Goal: Obtain resource: Download file/media

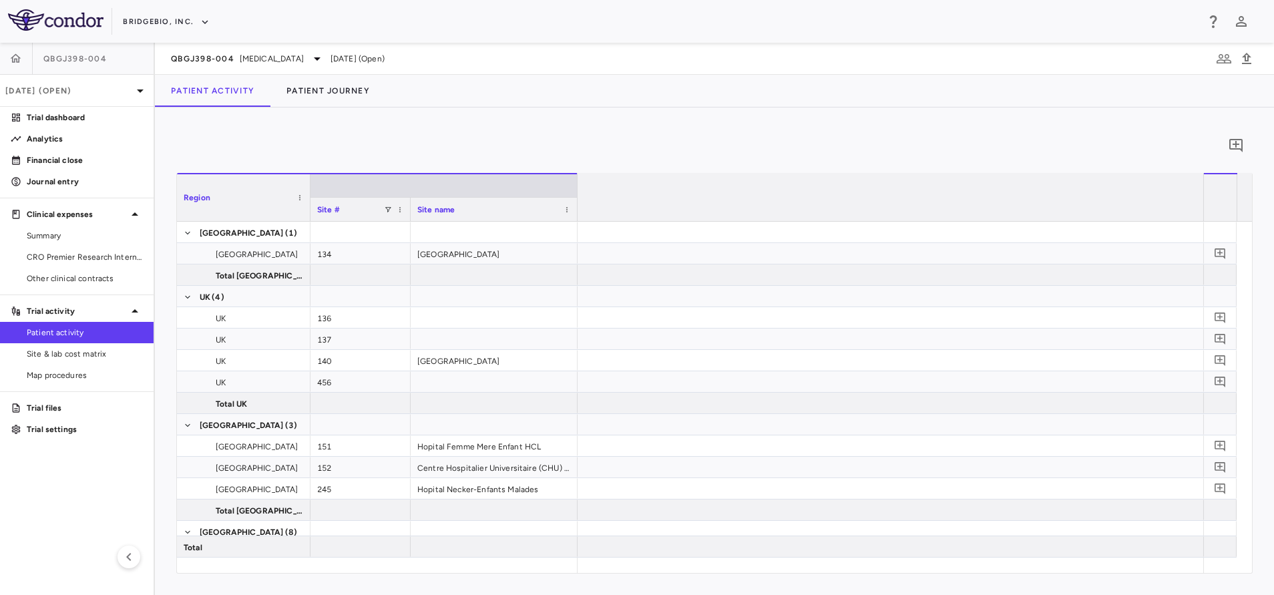
scroll to position [0, 1044]
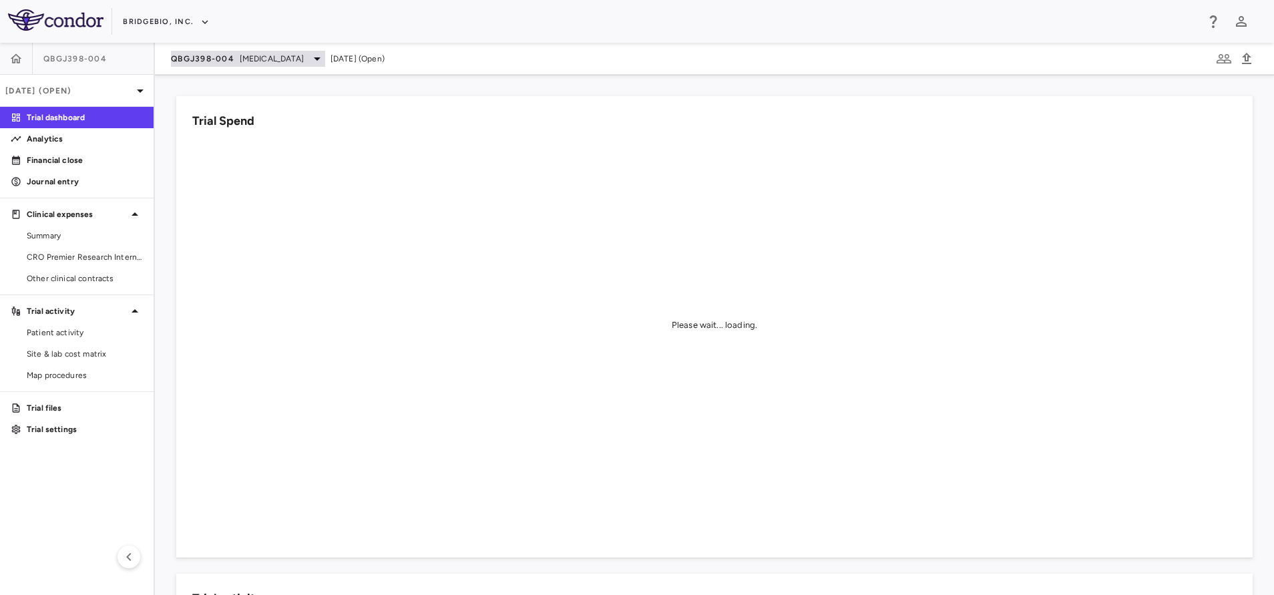
click at [256, 66] on div "QBGJ398-004 Hypochondroplasia" at bounding box center [248, 59] width 154 height 16
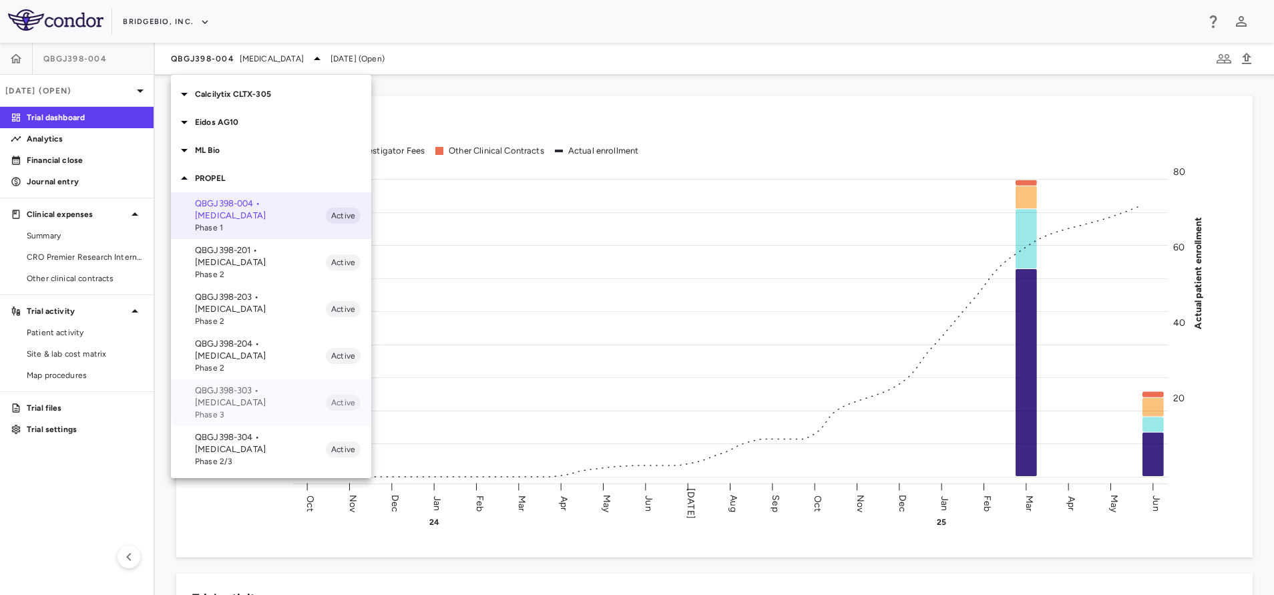
click at [296, 385] on p "QBGJ398-303 • Achondroplasia" at bounding box center [260, 397] width 131 height 24
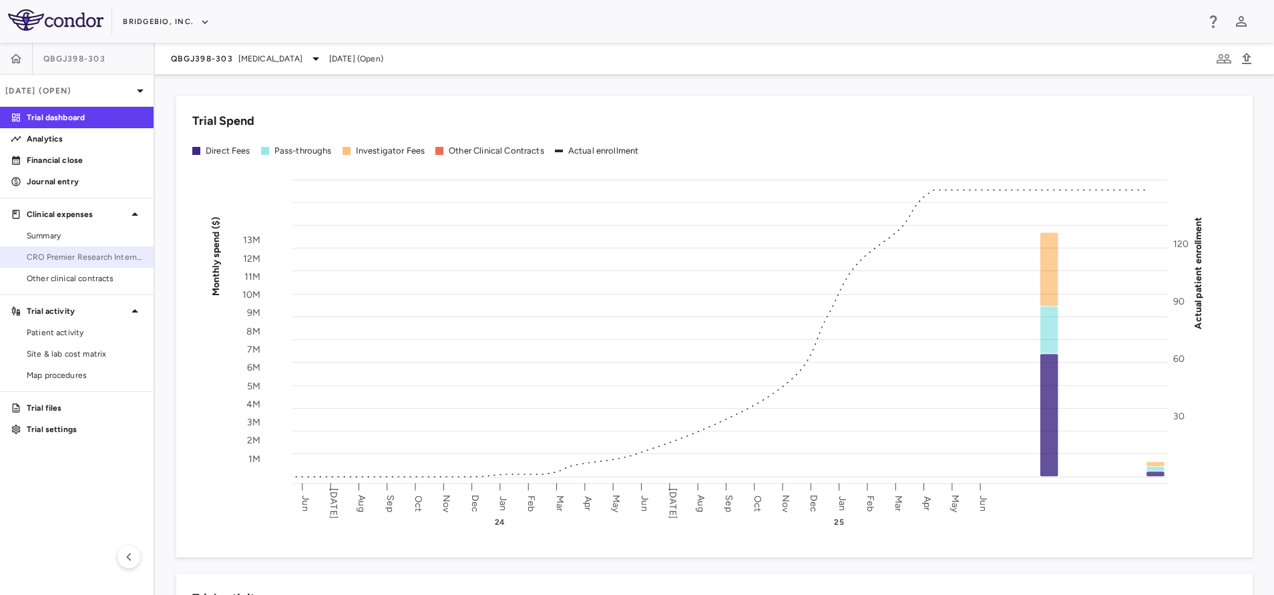
click at [119, 256] on span "CRO Premier Research International LLC" at bounding box center [85, 257] width 116 height 12
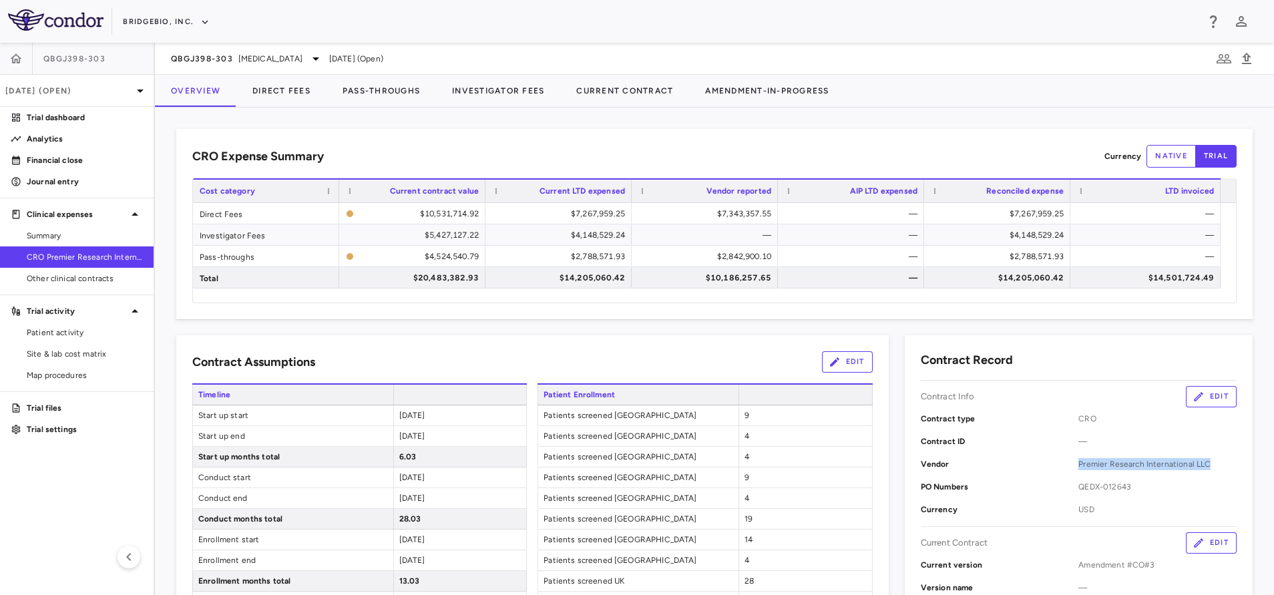
drag, startPoint x: 1065, startPoint y: 467, endPoint x: 1207, endPoint y: 472, distance: 141.6
click at [1207, 472] on div "Vendor Premier Research International LLC" at bounding box center [1079, 464] width 316 height 23
copy div "Premier Research International LLC"
click at [49, 129] on link "Analytics" at bounding box center [77, 139] width 154 height 20
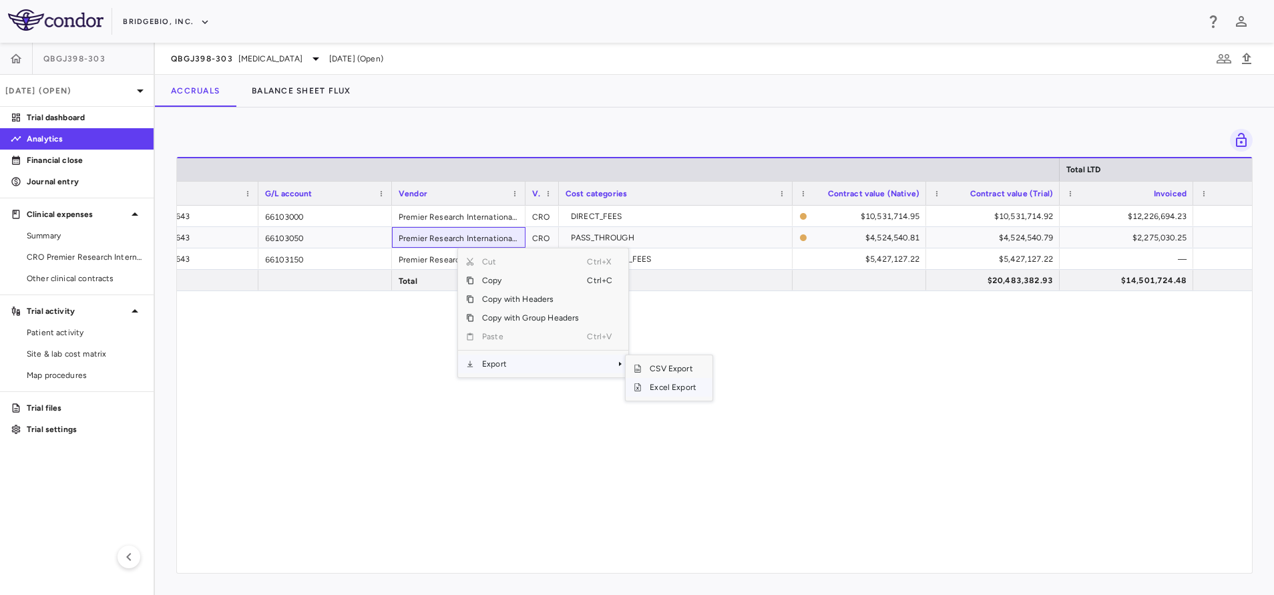
click at [656, 394] on span "Excel Export" at bounding box center [673, 387] width 63 height 19
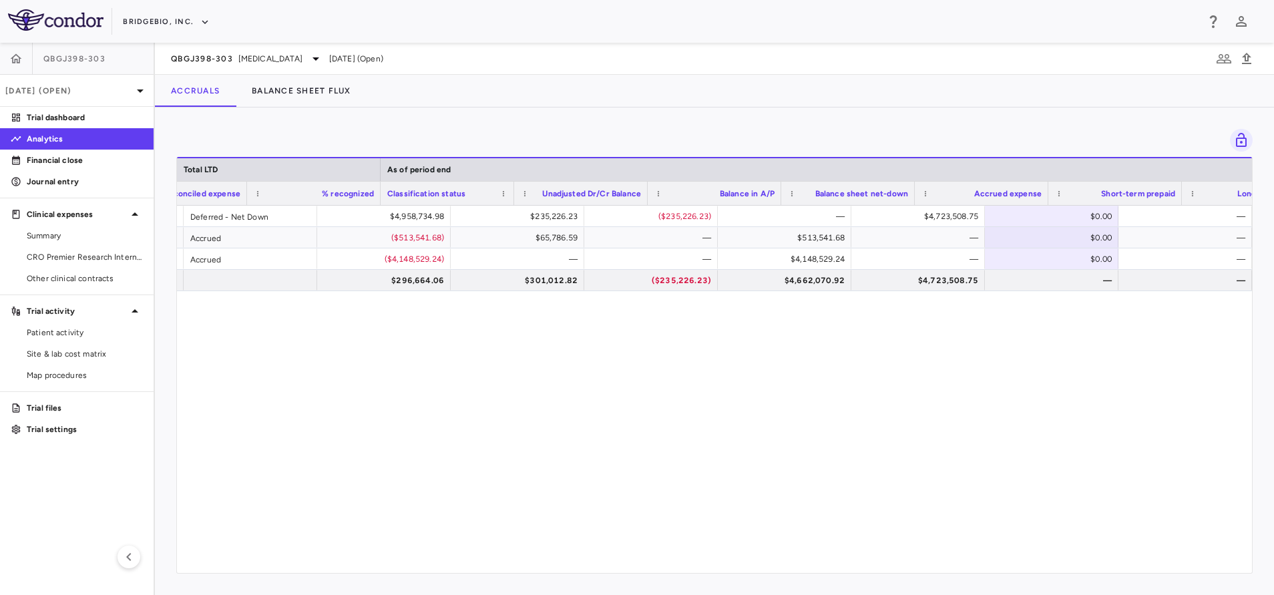
scroll to position [0, 1462]
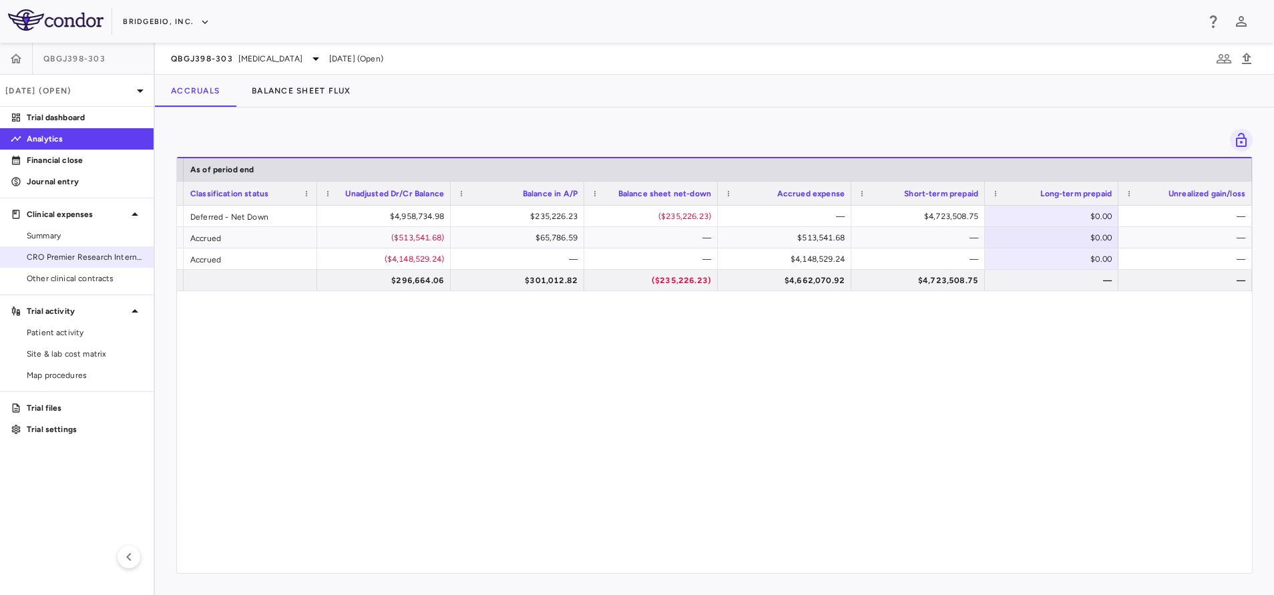
click at [63, 252] on span "CRO Premier Research International LLC" at bounding box center [85, 257] width 116 height 12
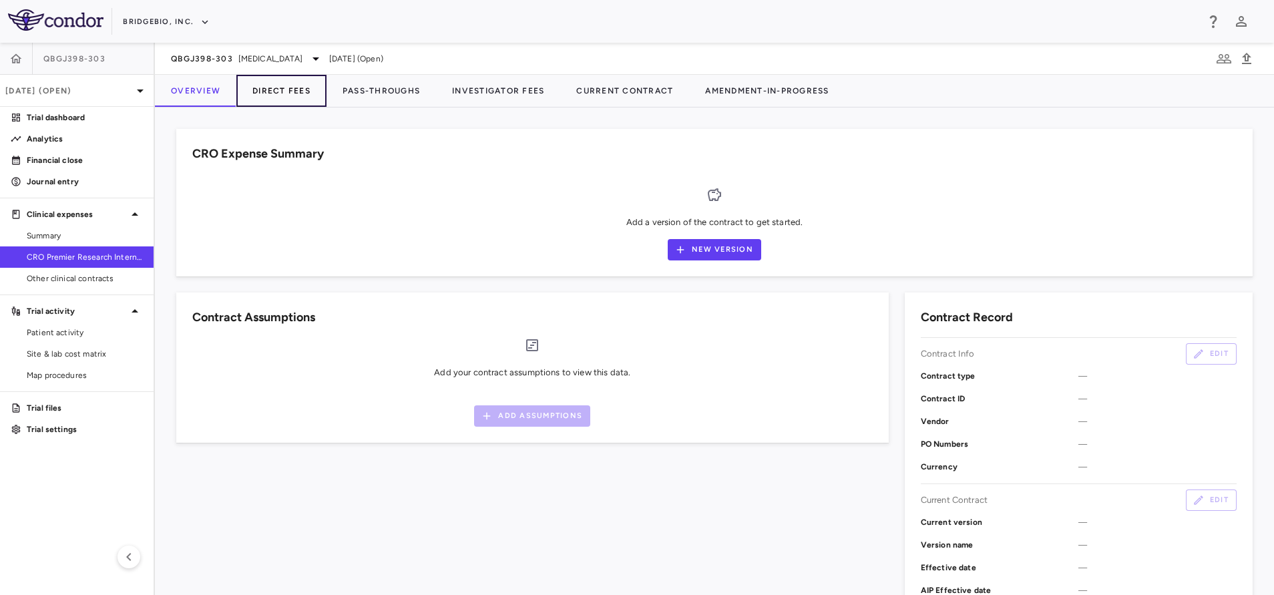
click at [286, 87] on button "Direct Fees" at bounding box center [281, 91] width 90 height 32
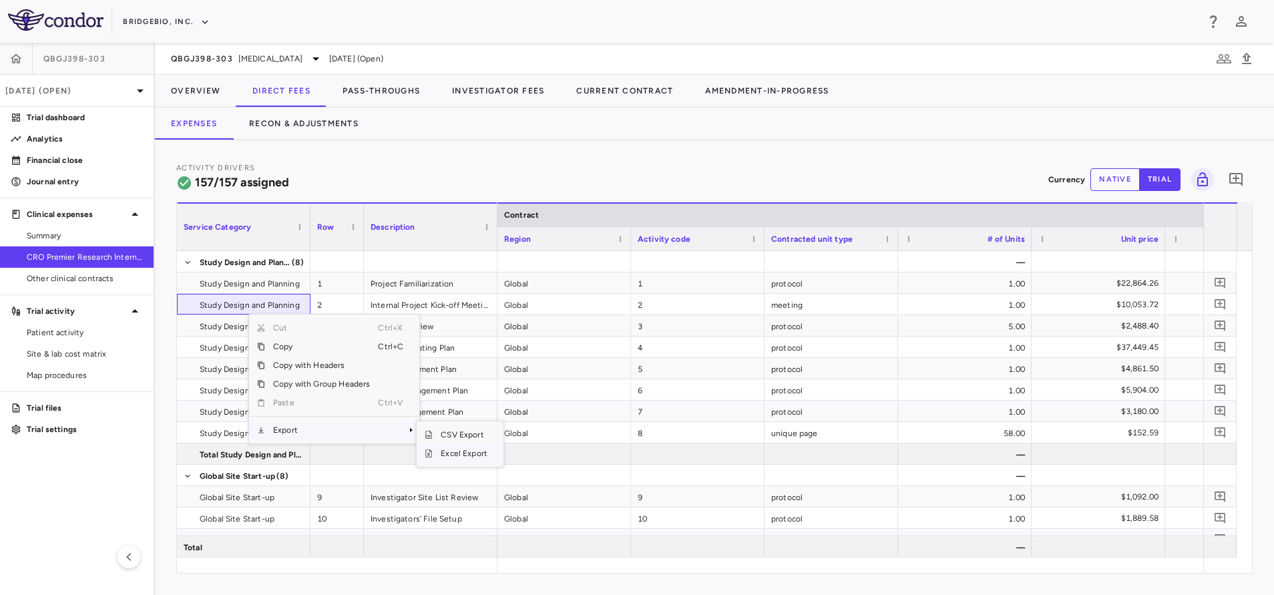
click at [435, 451] on span "Excel Export" at bounding box center [464, 453] width 63 height 19
click at [214, 53] on span "QBGJ398-303" at bounding box center [202, 58] width 62 height 11
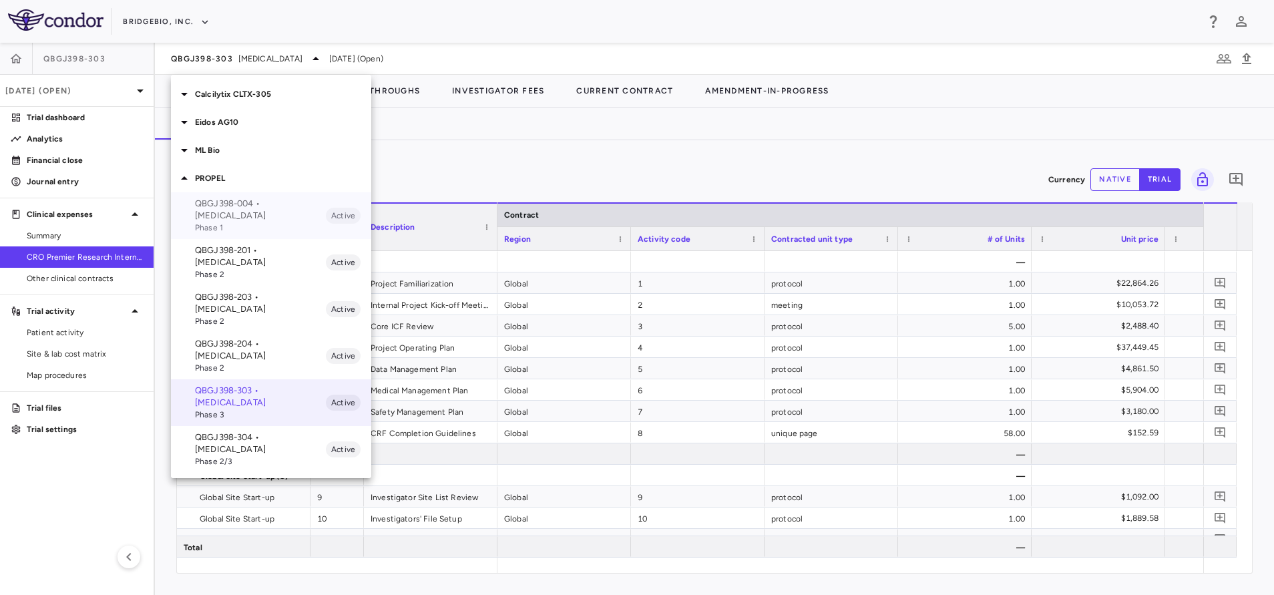
click at [290, 202] on p "QBGJ398-004 • Hypochondroplasia" at bounding box center [260, 210] width 131 height 24
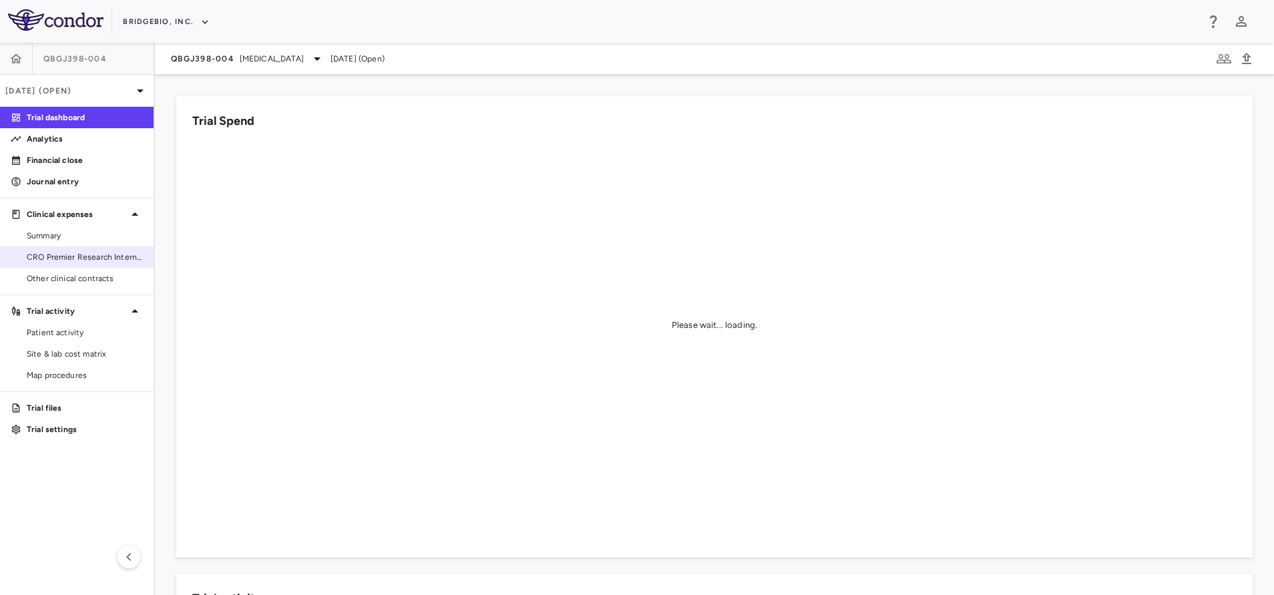
click at [119, 254] on span "CRO Premier Research International" at bounding box center [85, 257] width 116 height 12
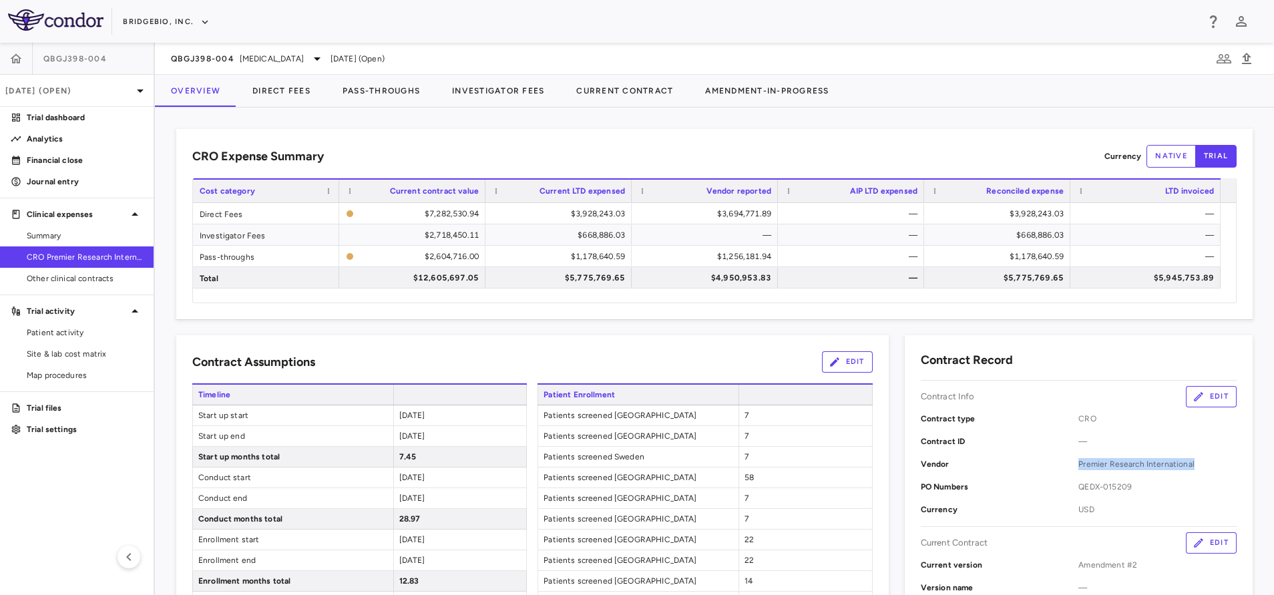
drag, startPoint x: 1067, startPoint y: 467, endPoint x: 1199, endPoint y: 457, distance: 132.6
click at [1199, 457] on div "Vendor Premier Research International" at bounding box center [1079, 464] width 316 height 23
copy span "Premier Research International"
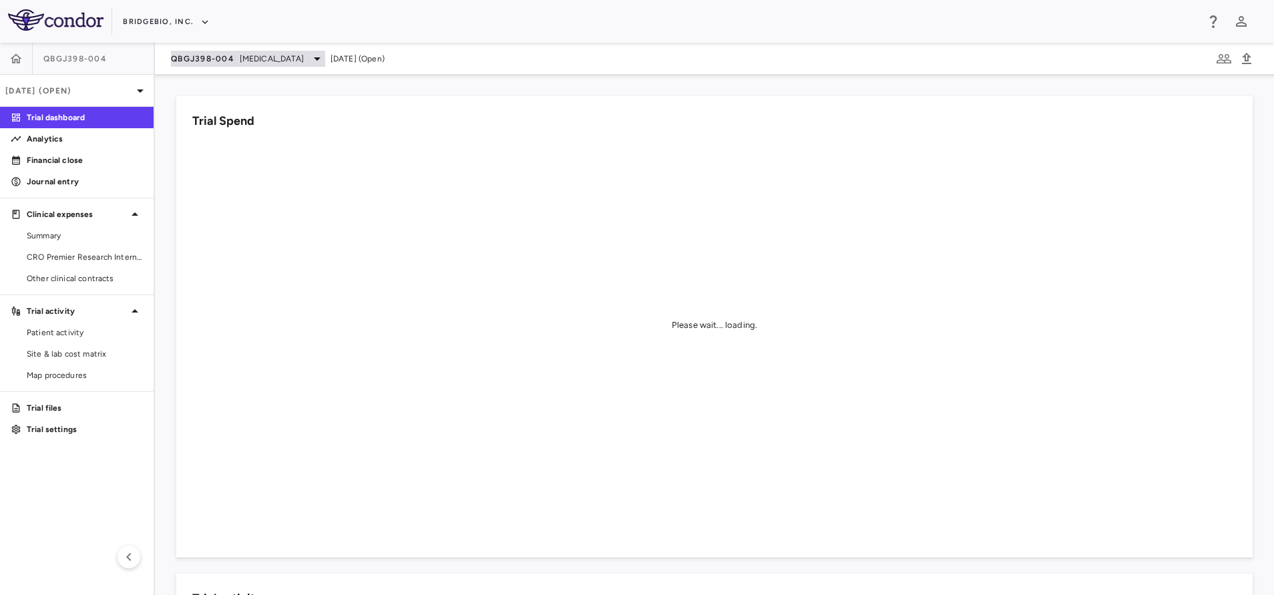
click at [237, 61] on div "QBGJ398-004 Hypochondroplasia" at bounding box center [248, 59] width 154 height 16
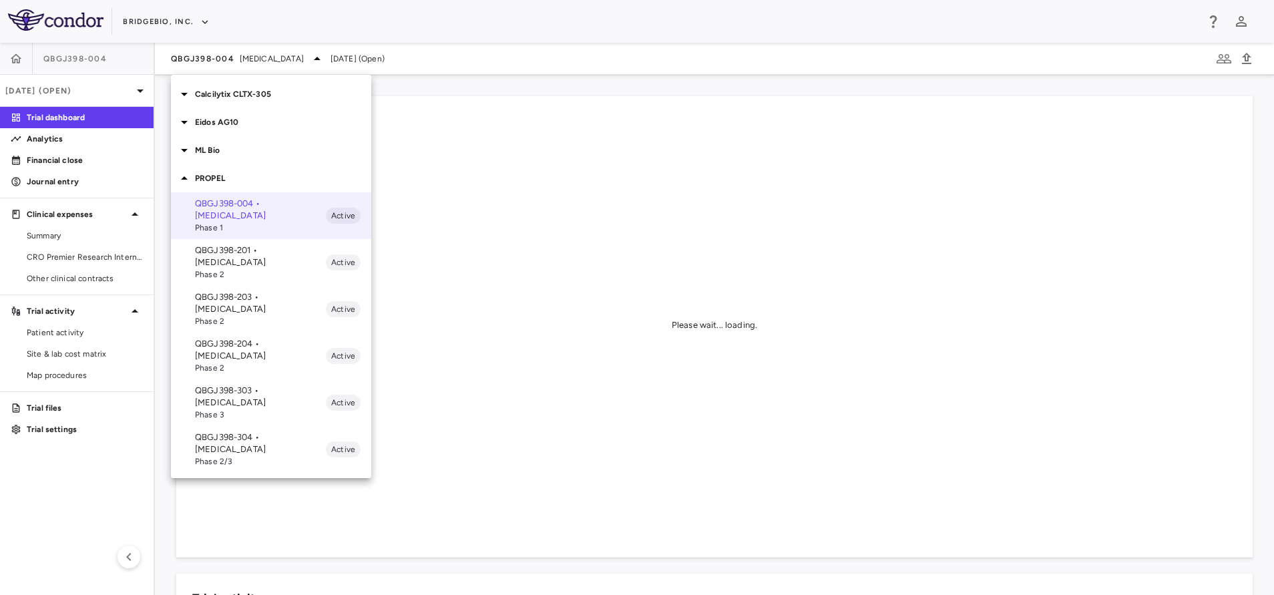
click at [270, 385] on p "QBGJ398-303 • Achondroplasia" at bounding box center [260, 397] width 131 height 24
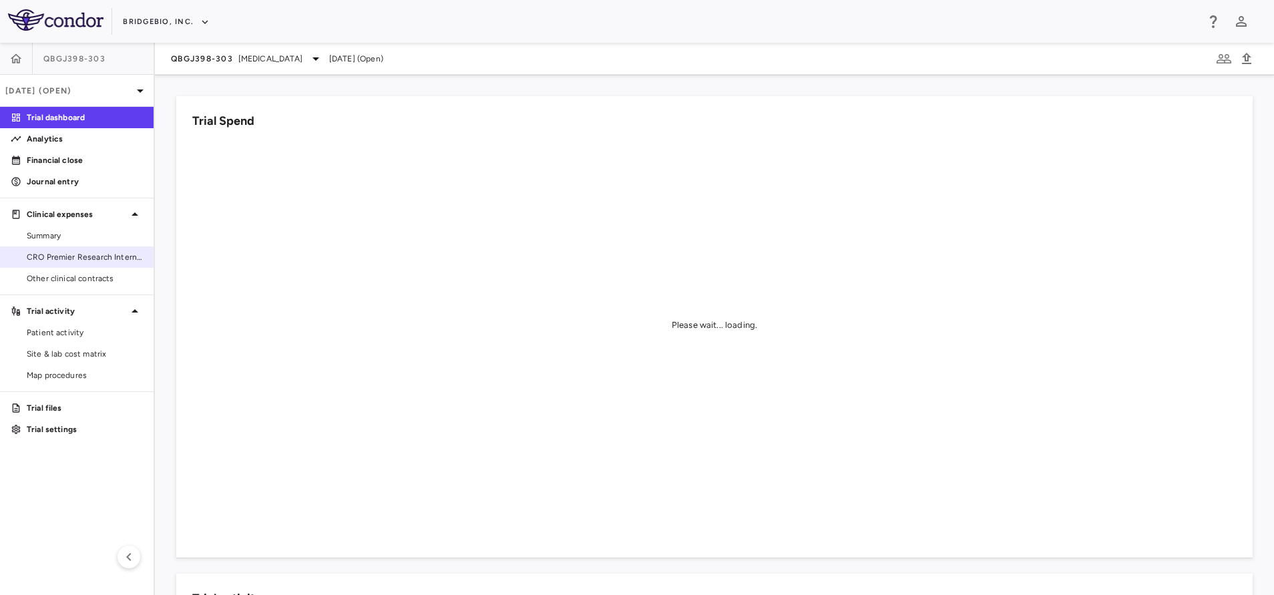
click at [72, 267] on div "CRO Premier Research International LLC" at bounding box center [77, 256] width 154 height 21
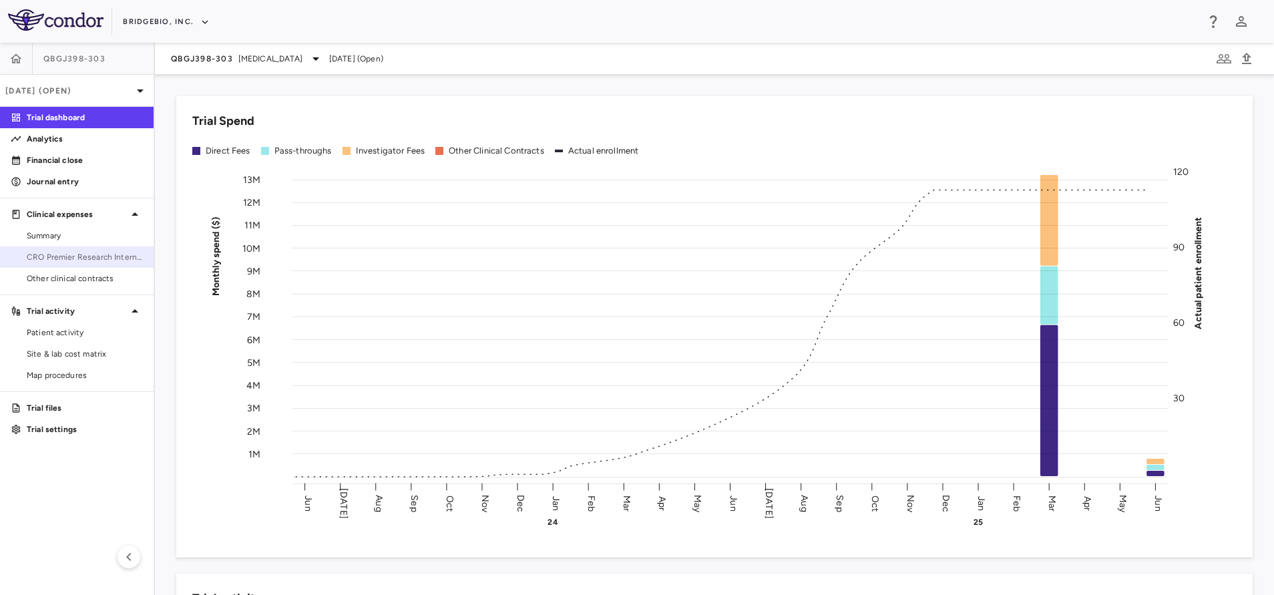
click at [30, 250] on link "CRO Premier Research International LLC" at bounding box center [77, 257] width 154 height 20
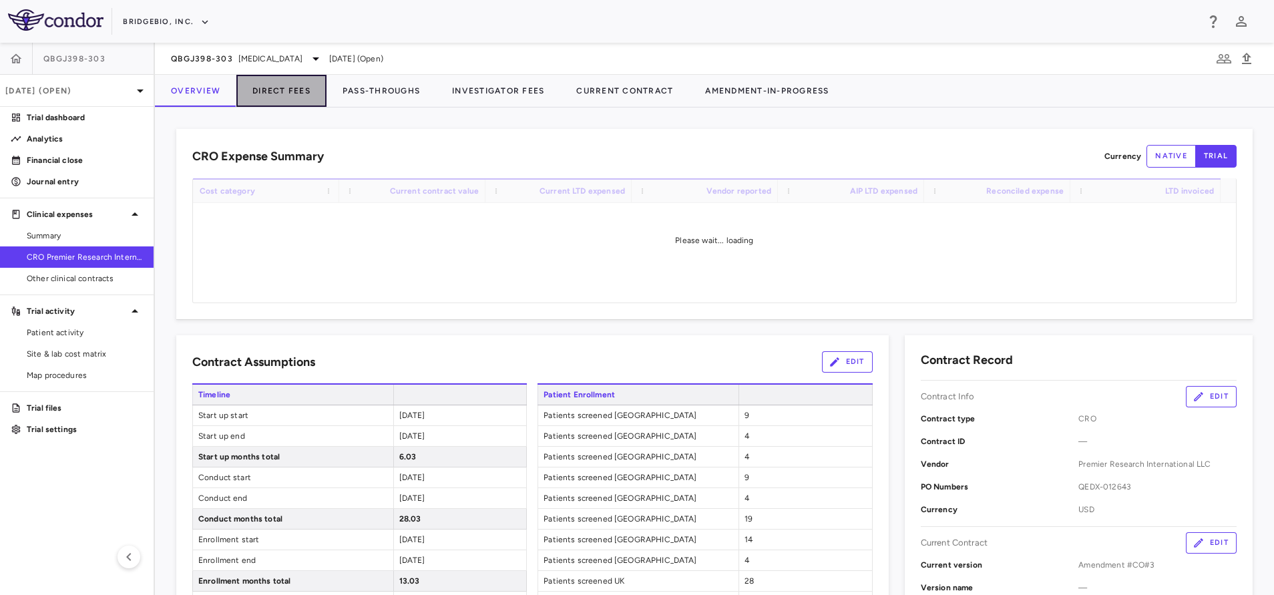
click at [303, 91] on button "Direct Fees" at bounding box center [281, 91] width 90 height 32
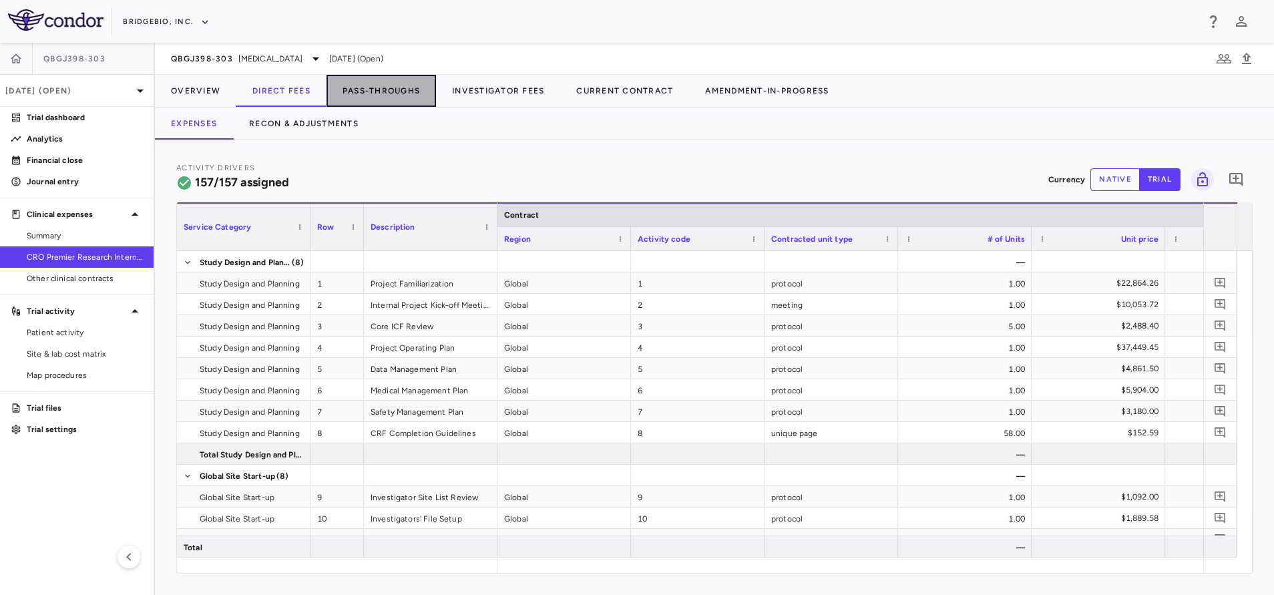
click at [355, 81] on button "Pass-Throughs" at bounding box center [382, 91] width 110 height 32
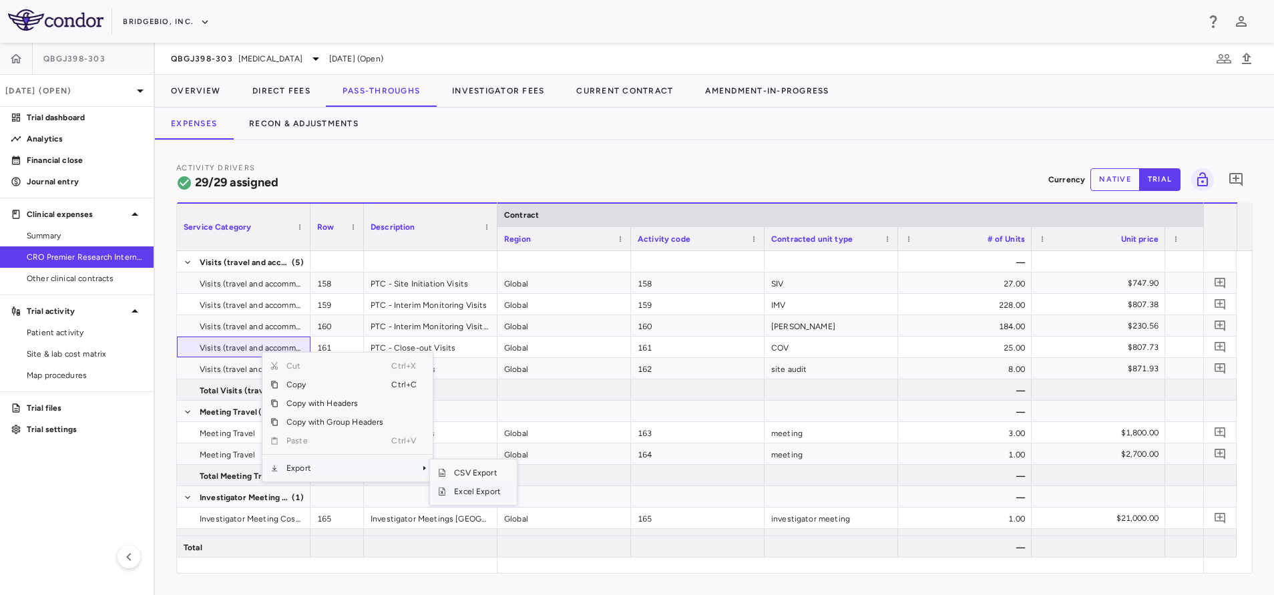
click at [473, 487] on span "Excel Export" at bounding box center [477, 491] width 63 height 19
click at [491, 133] on div "Expenses Recon & Adjustments" at bounding box center [714, 124] width 1119 height 32
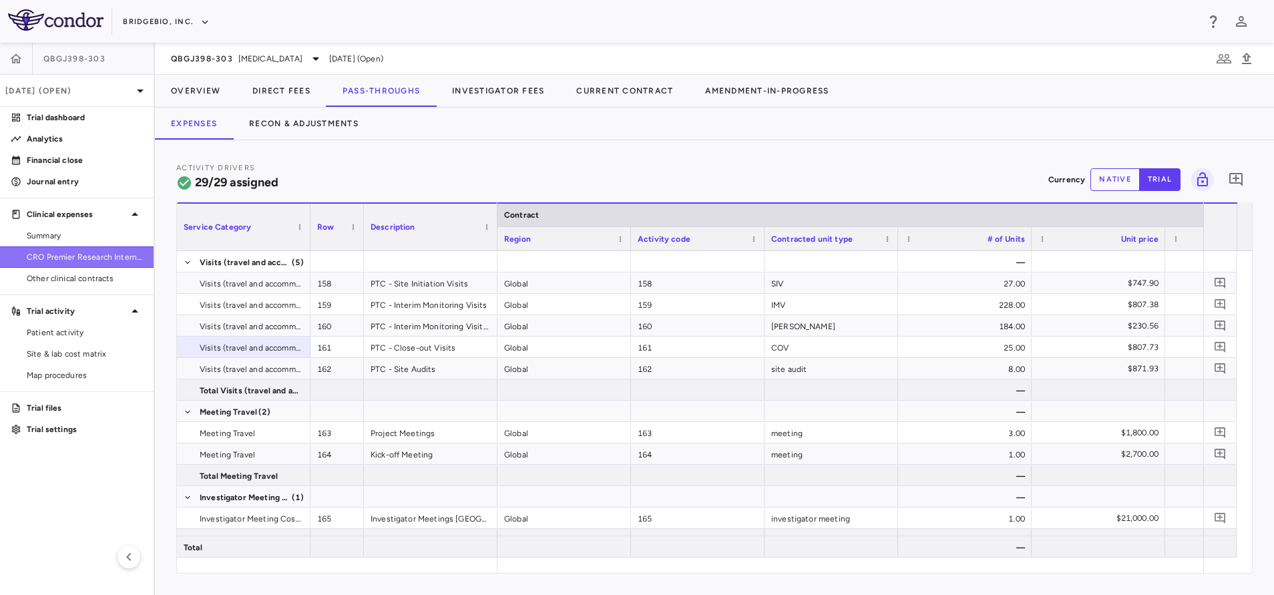
click at [91, 248] on link "CRO Premier Research International LLC" at bounding box center [77, 257] width 154 height 20
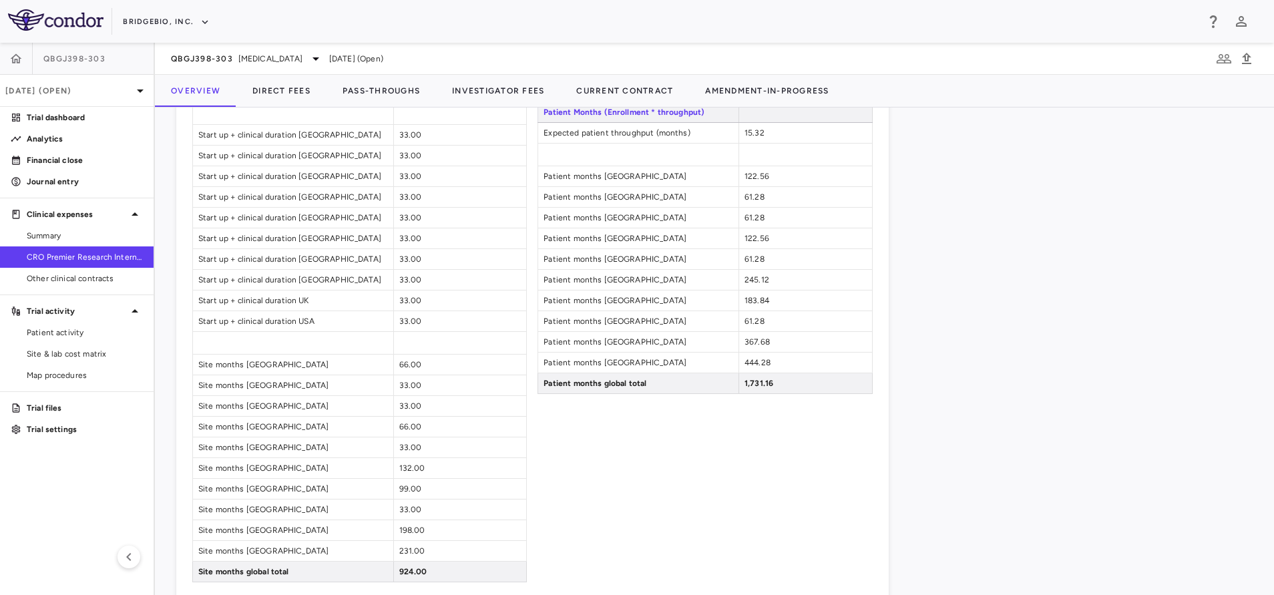
scroll to position [1031, 0]
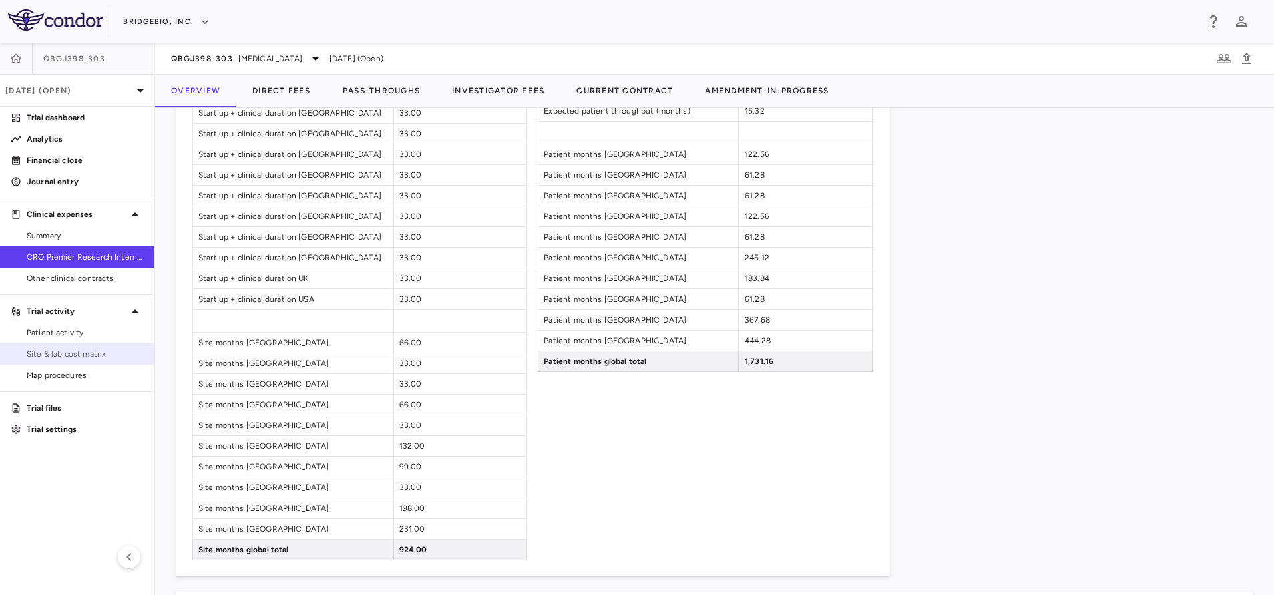
click at [55, 361] on link "Site & lab cost matrix" at bounding box center [77, 354] width 154 height 20
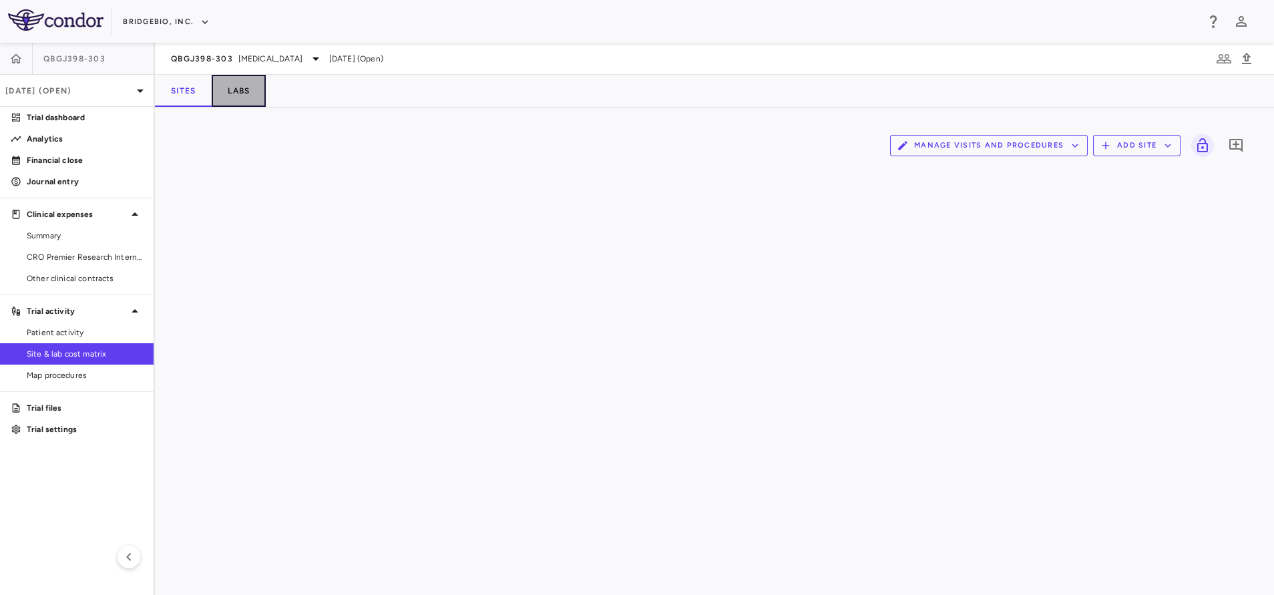
click at [247, 84] on button "Labs" at bounding box center [239, 91] width 54 height 32
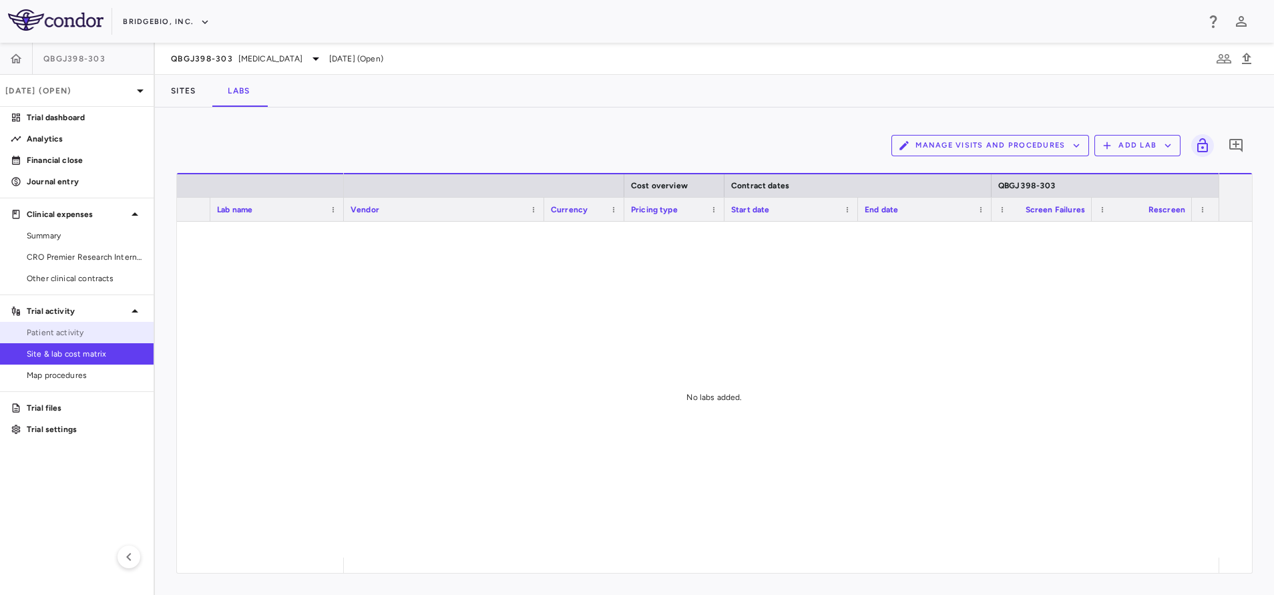
click at [76, 332] on span "Patient activity" at bounding box center [85, 333] width 116 height 12
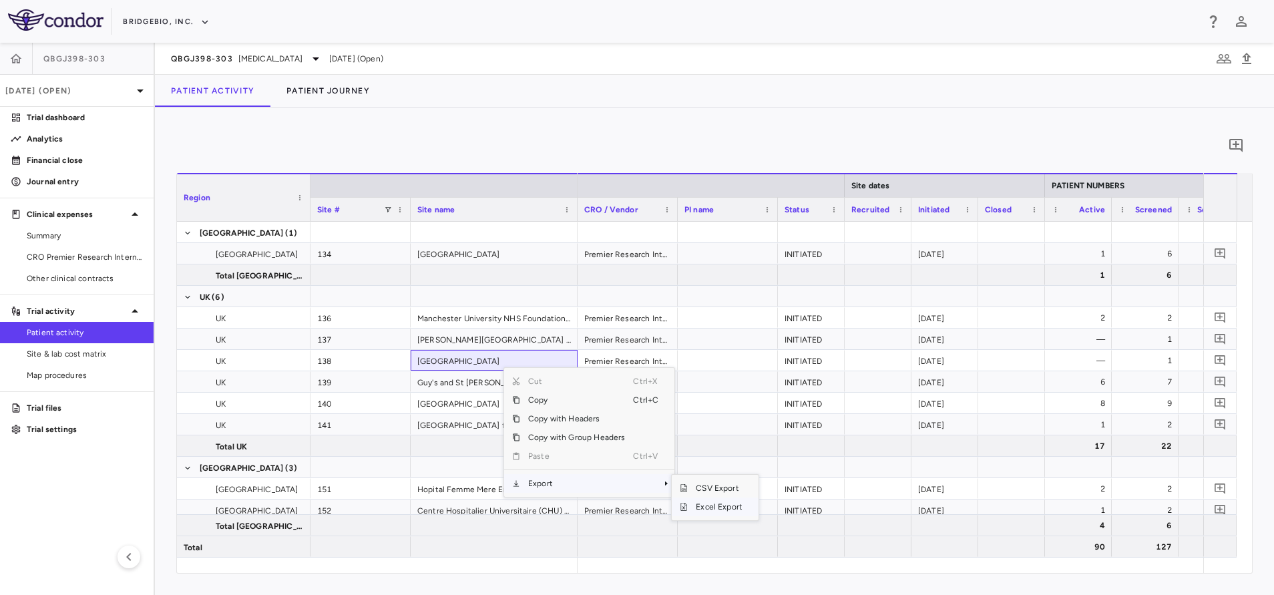
click at [703, 504] on span "Excel Export" at bounding box center [719, 507] width 63 height 19
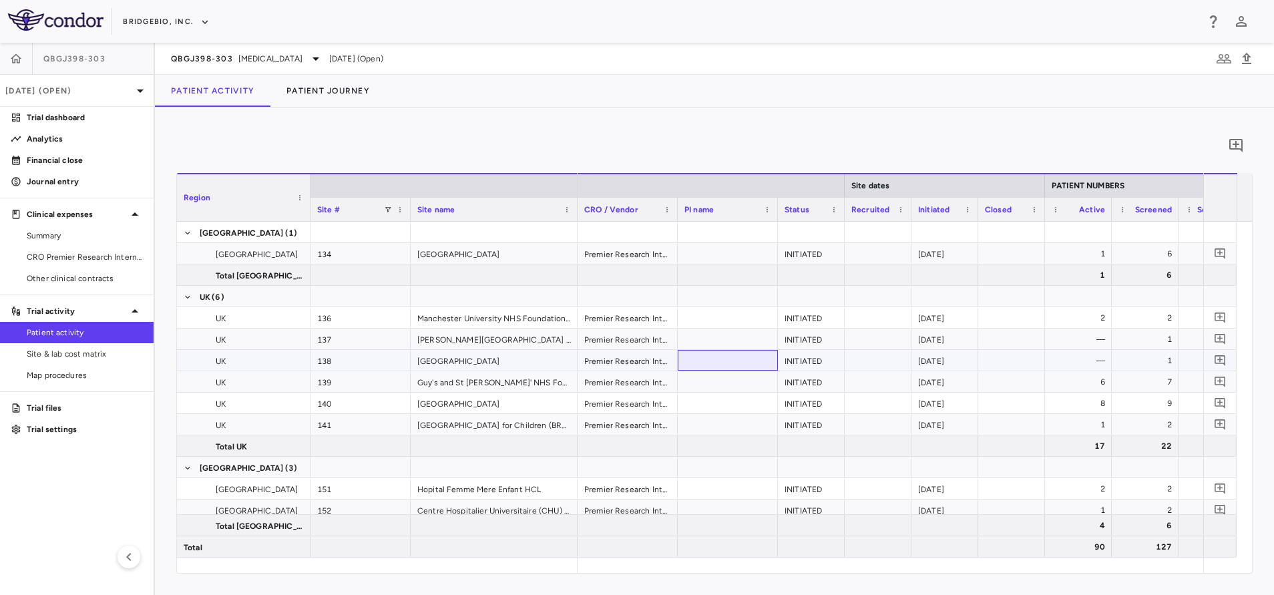
click at [722, 359] on div at bounding box center [728, 360] width 100 height 21
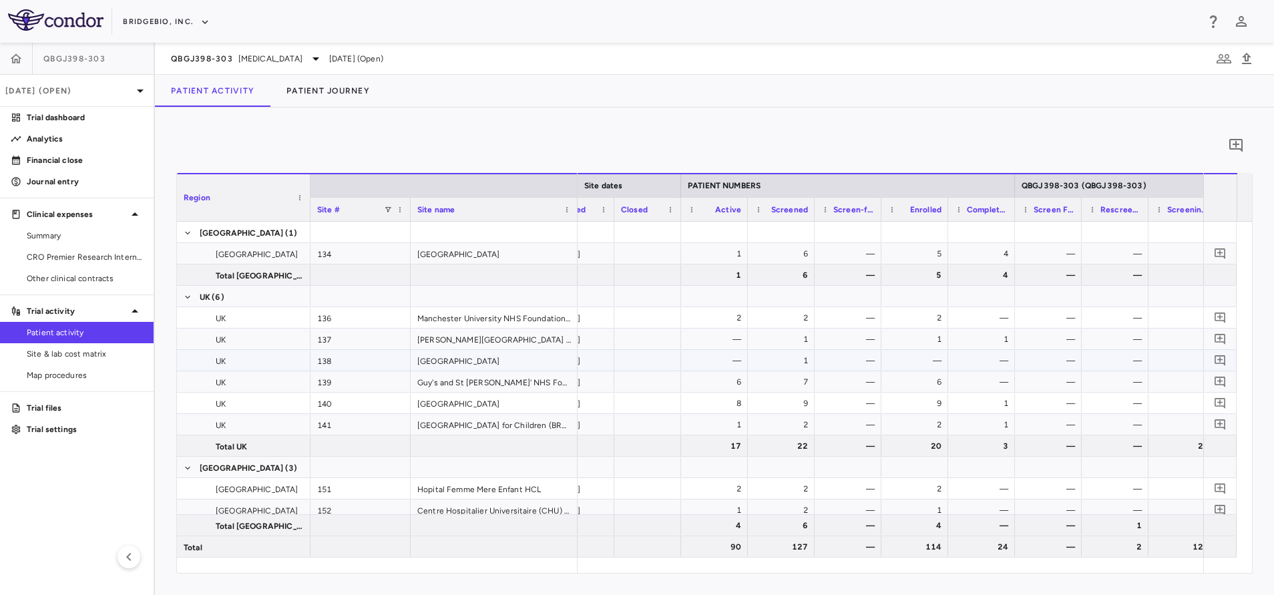
scroll to position [0, 370]
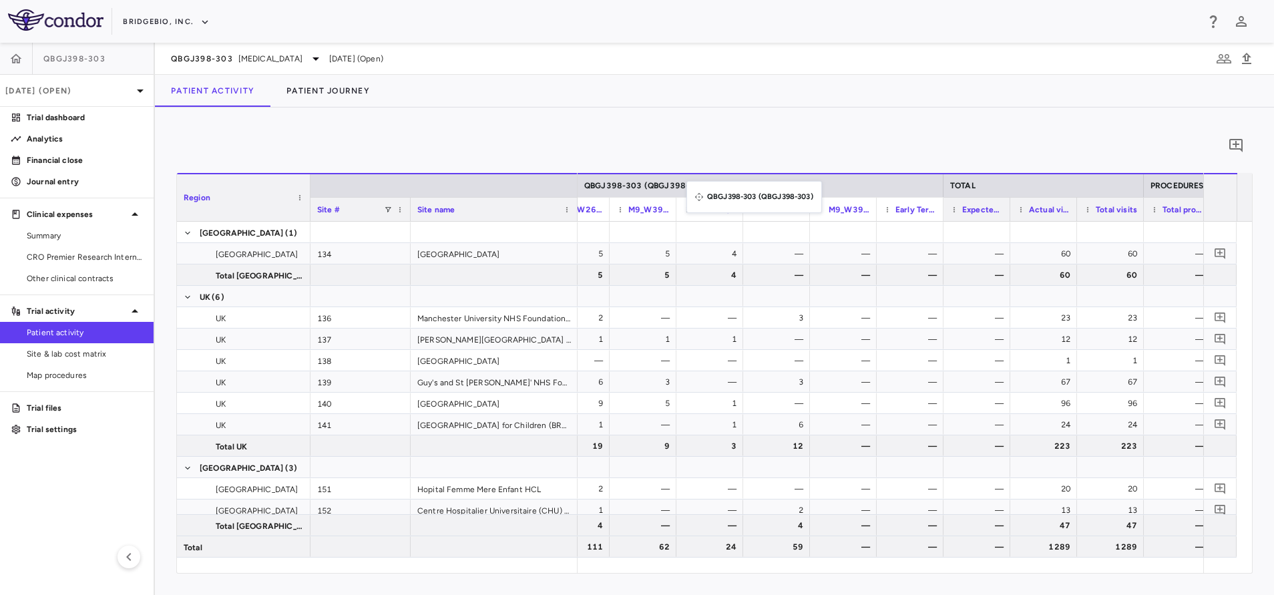
drag, startPoint x: 584, startPoint y: 184, endPoint x: 693, endPoint y: 189, distance: 108.9
drag, startPoint x: 703, startPoint y: 184, endPoint x: 660, endPoint y: 184, distance: 42.7
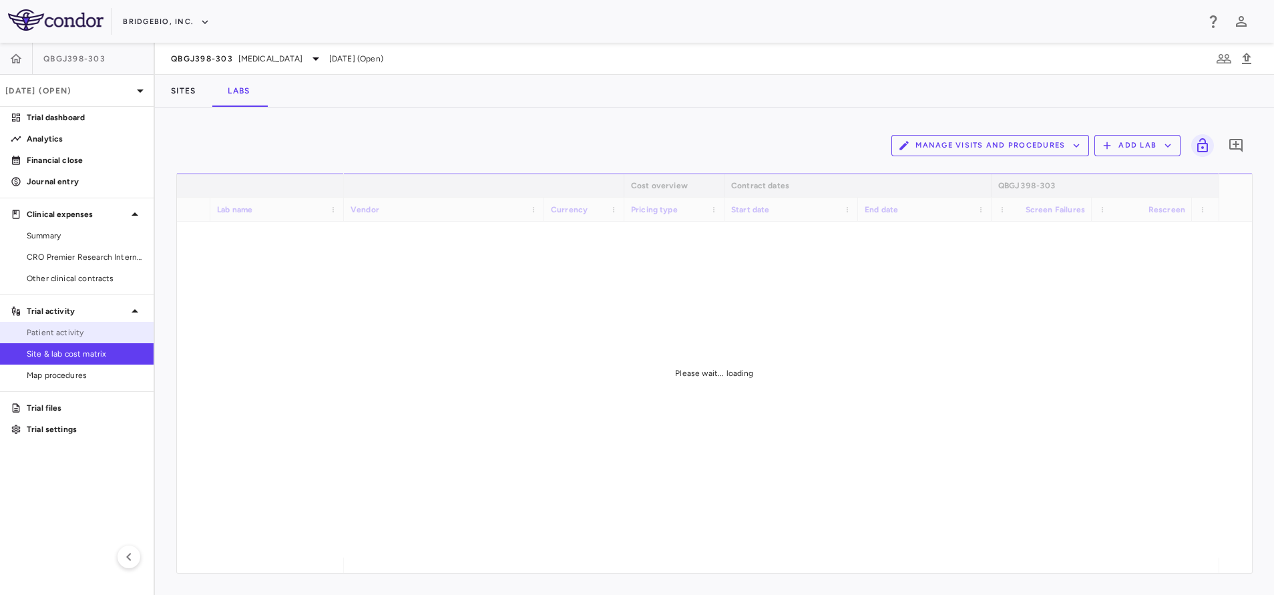
click at [69, 332] on span "Patient activity" at bounding box center [85, 333] width 116 height 12
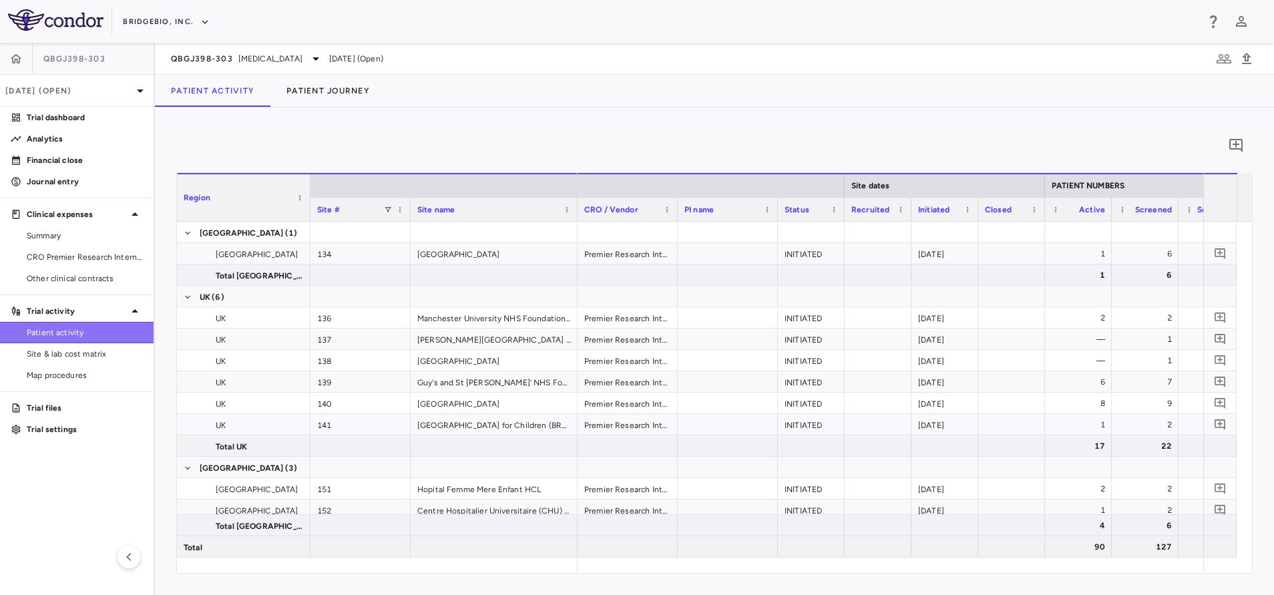
click at [73, 342] on link "Patient activity" at bounding box center [77, 333] width 154 height 20
click at [76, 348] on span "Site & lab cost matrix" at bounding box center [85, 354] width 116 height 12
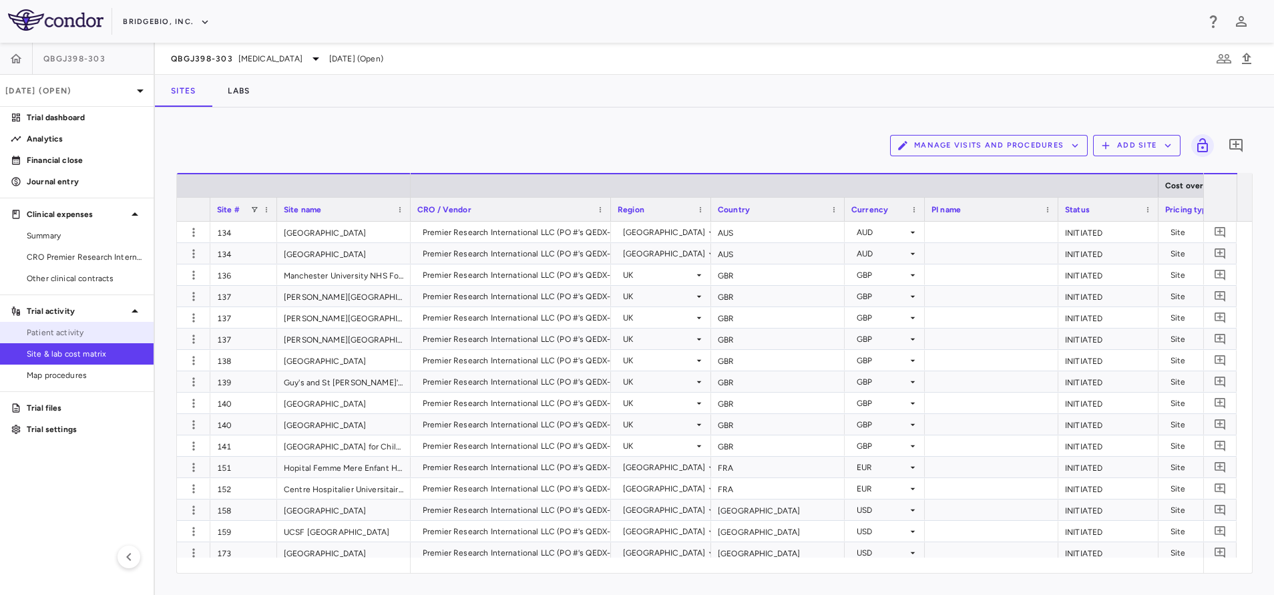
click at [95, 327] on span "Patient activity" at bounding box center [85, 333] width 116 height 12
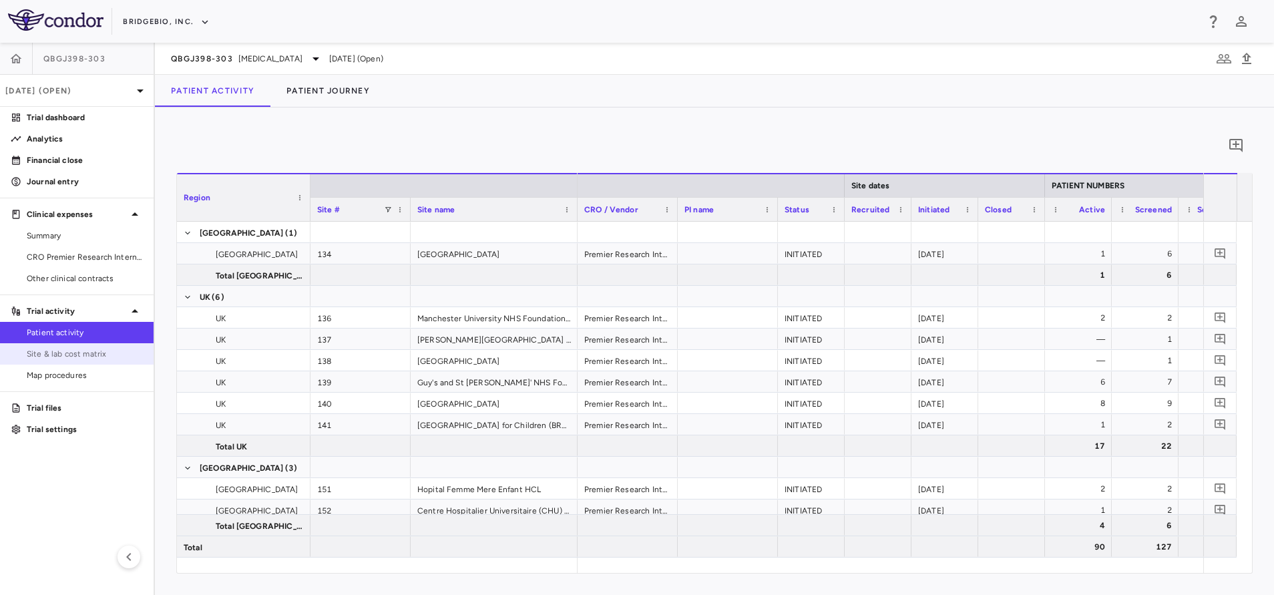
click at [87, 349] on span "Site & lab cost matrix" at bounding box center [85, 354] width 116 height 12
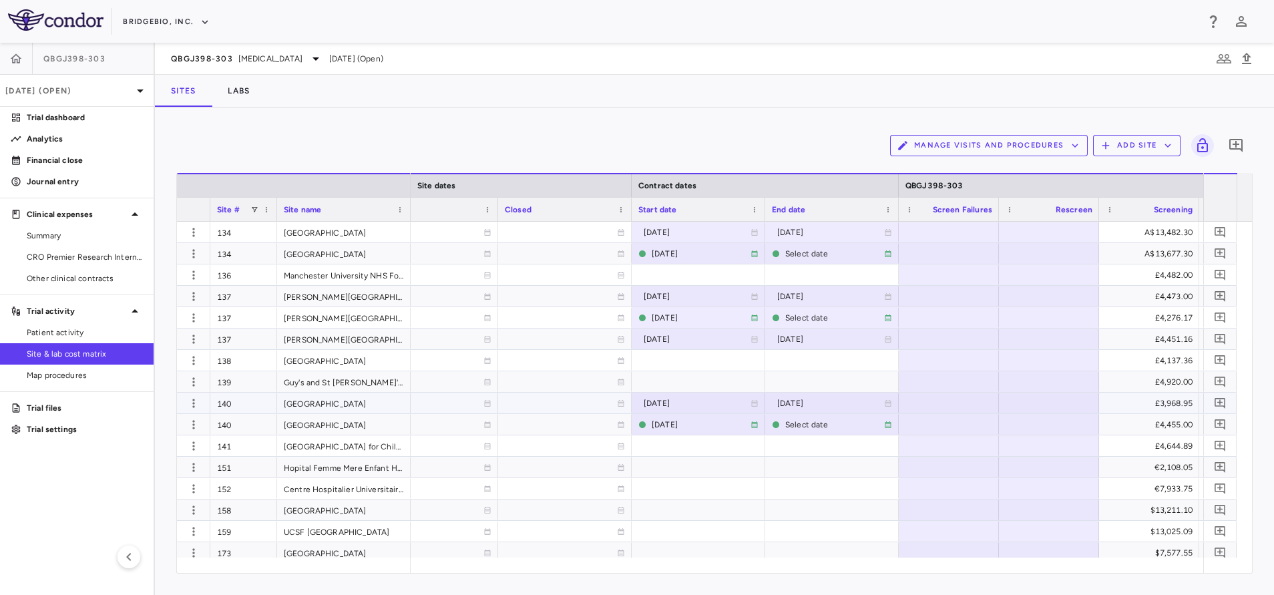
scroll to position [0, 1029]
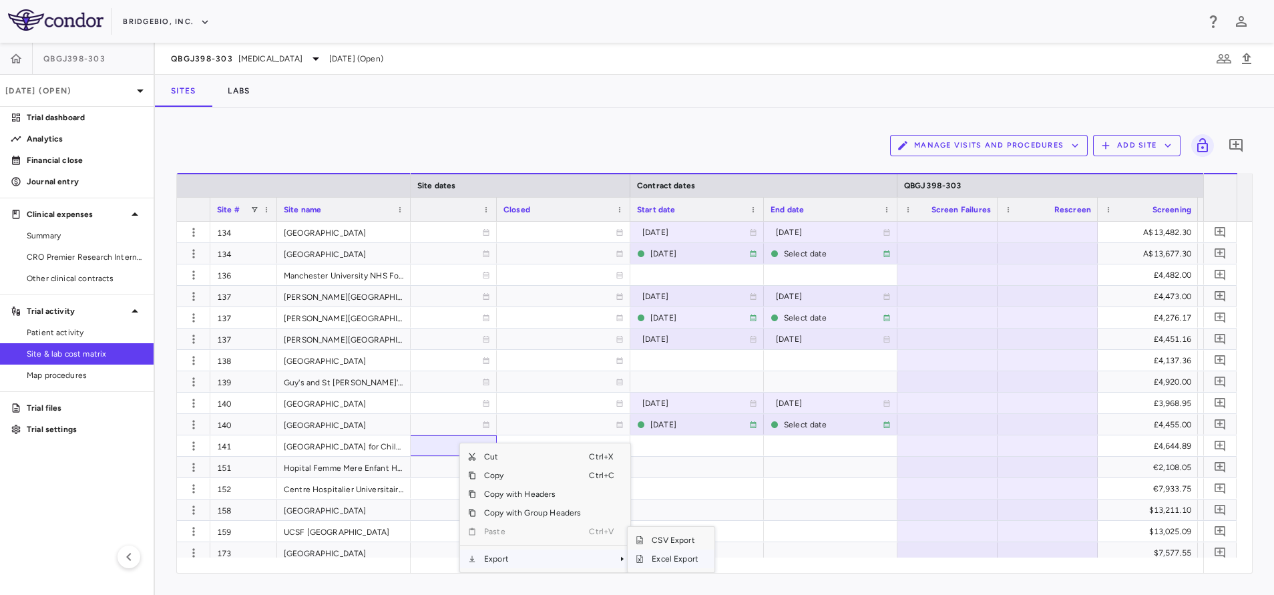
click at [662, 560] on span "Excel Export" at bounding box center [675, 559] width 63 height 19
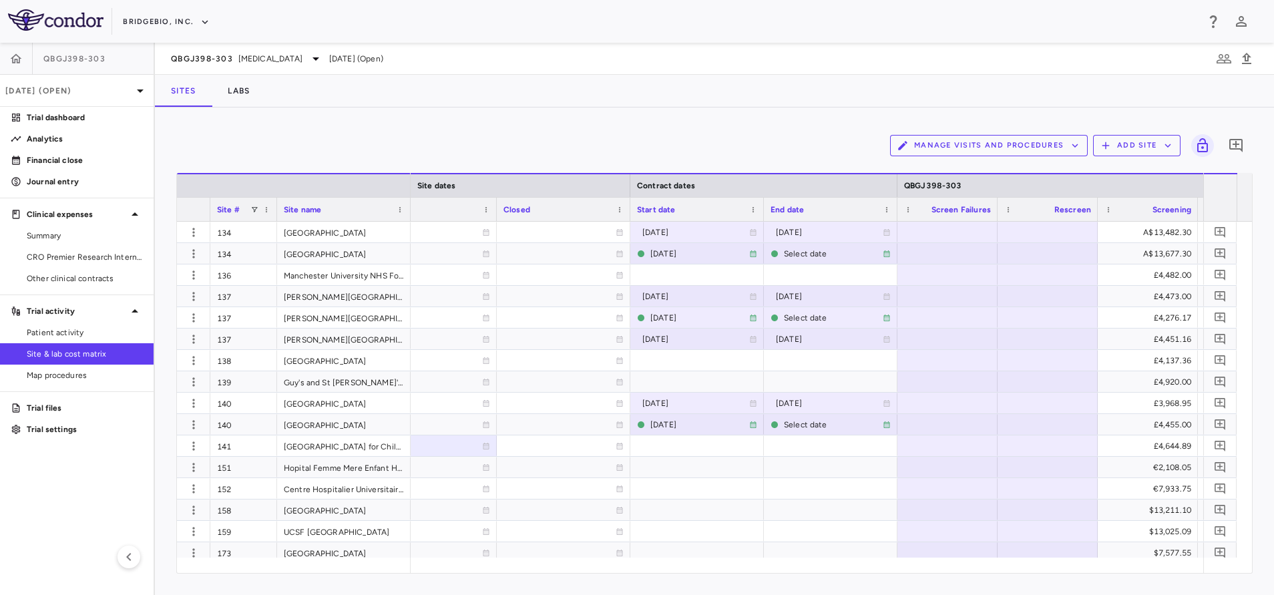
click at [664, 110] on div "Manage Visits and Procedures Add Site 0 Drag here to set row groups Drag here t…" at bounding box center [714, 351] width 1119 height 487
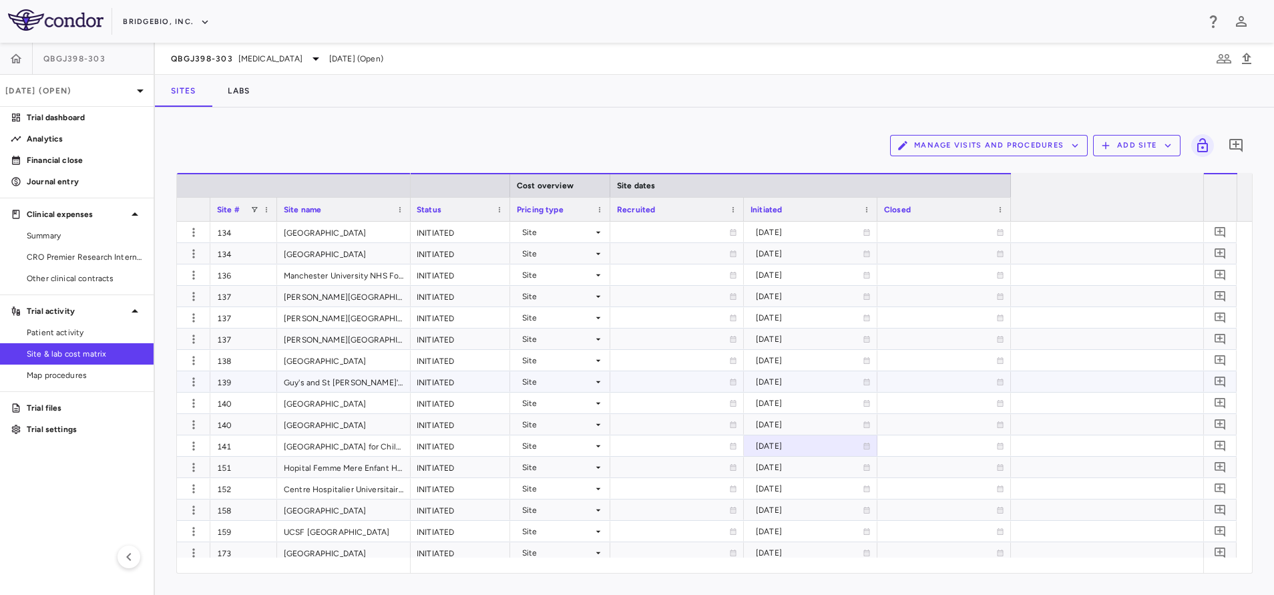
scroll to position [0, 0]
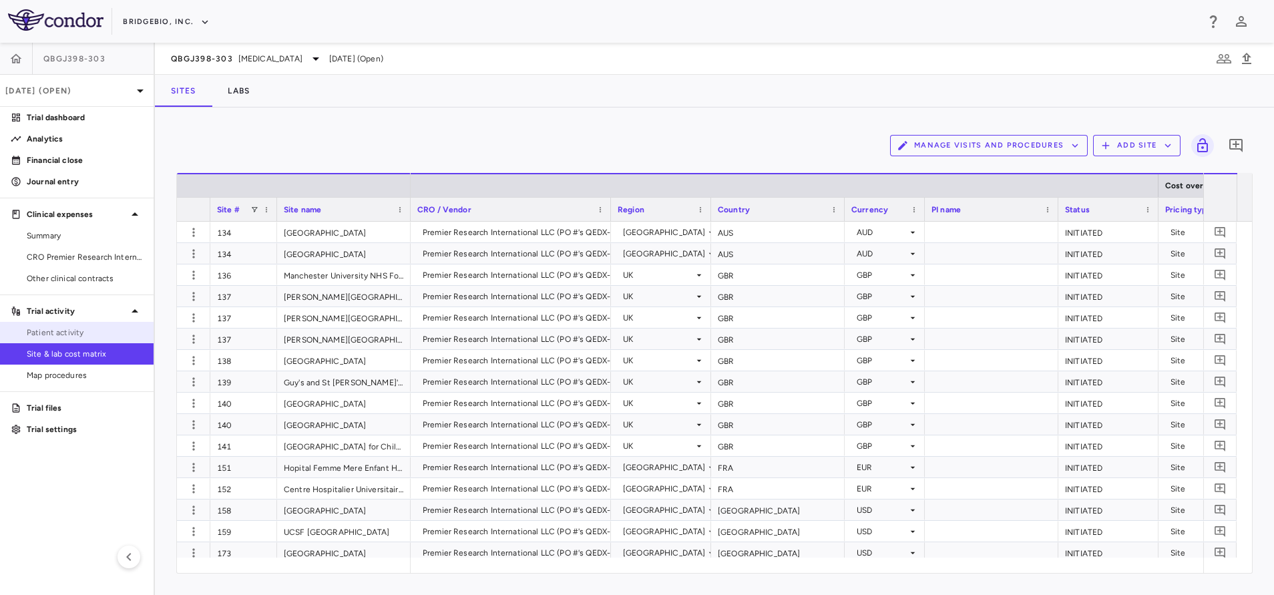
click at [108, 336] on span "Patient activity" at bounding box center [85, 333] width 116 height 12
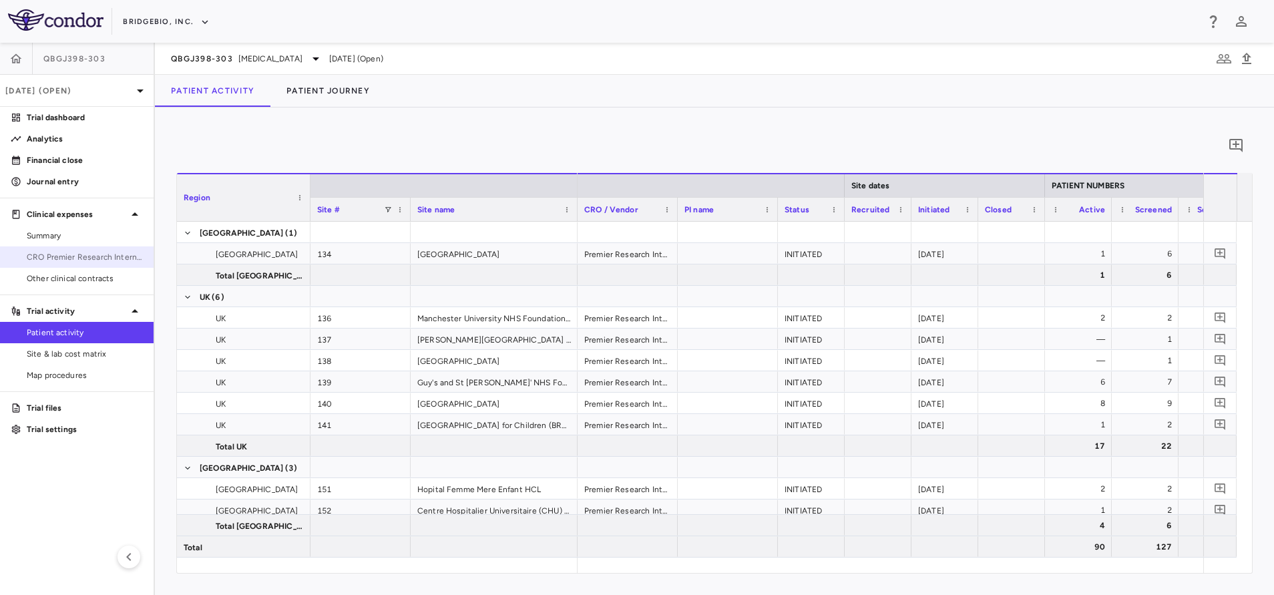
click at [79, 260] on span "CRO Premier Research International LLC" at bounding box center [85, 257] width 116 height 12
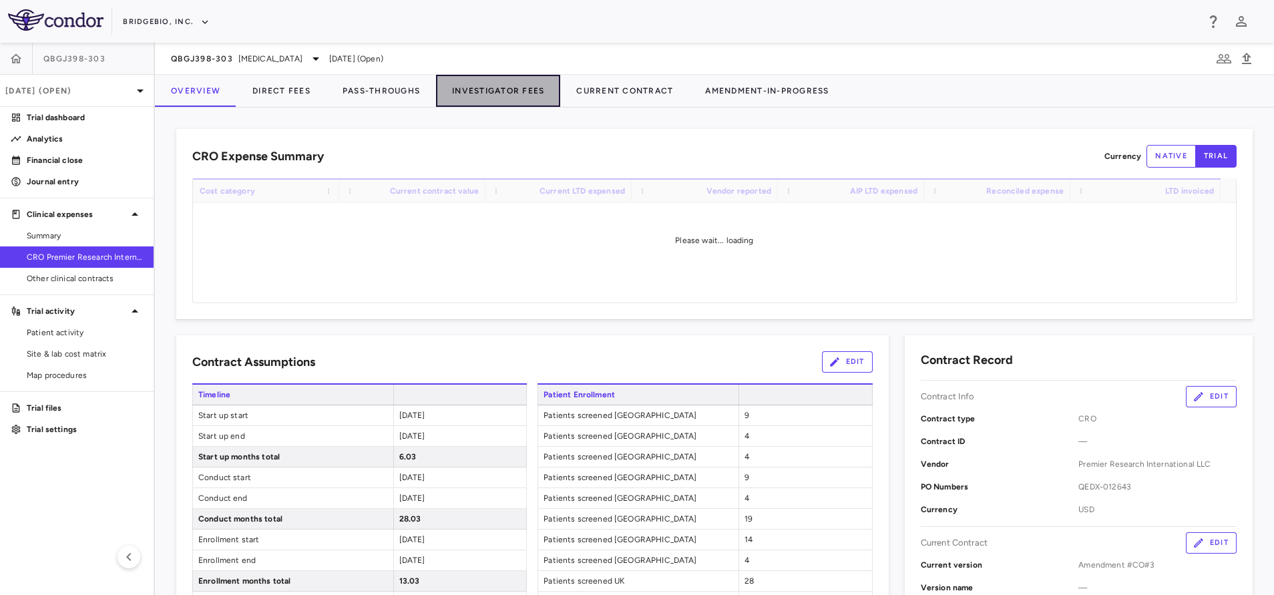
click at [498, 86] on button "Investigator Fees" at bounding box center [498, 91] width 124 height 32
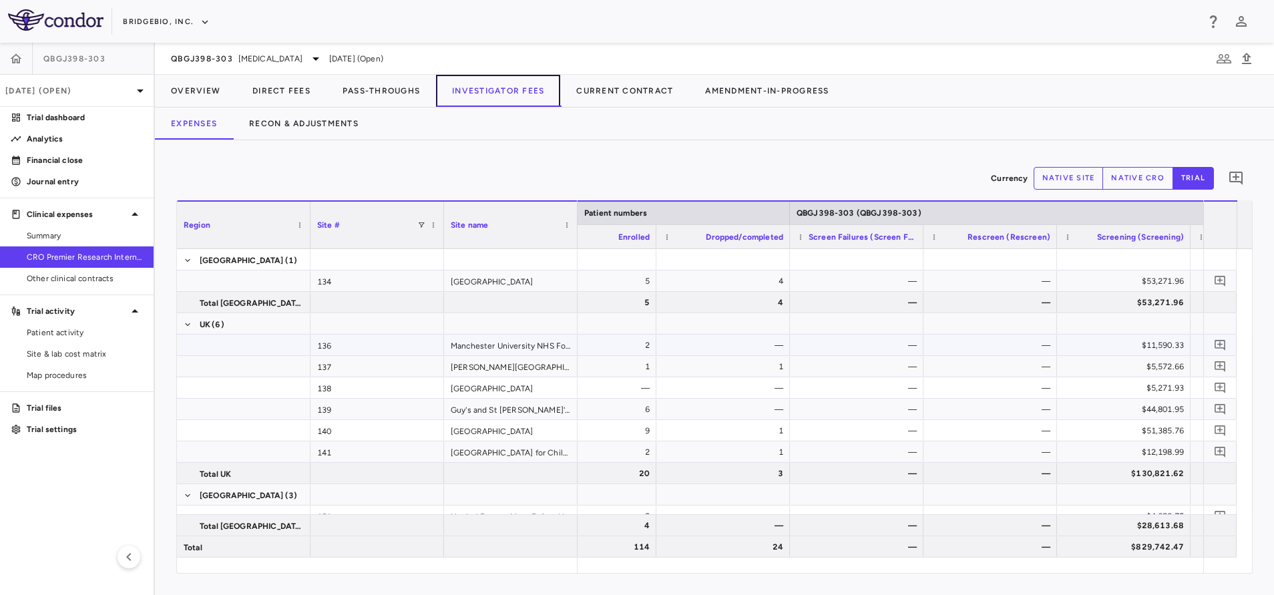
scroll to position [0, 851]
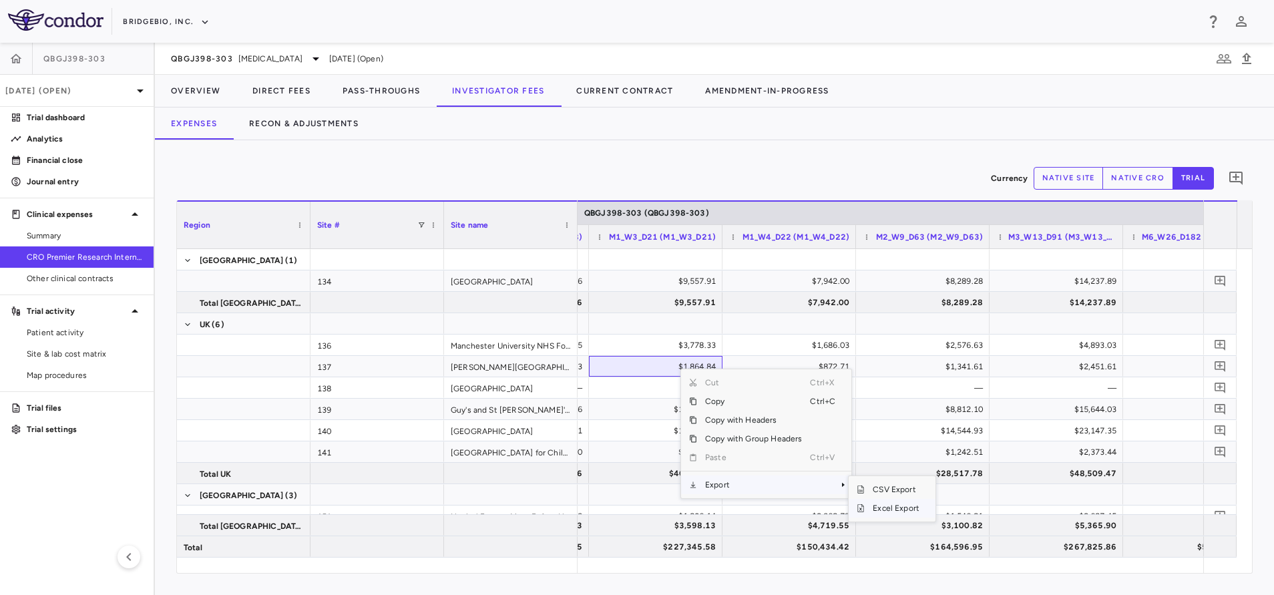
click at [885, 504] on span "Excel Export" at bounding box center [896, 508] width 63 height 19
